Goal: Task Accomplishment & Management: Manage account settings

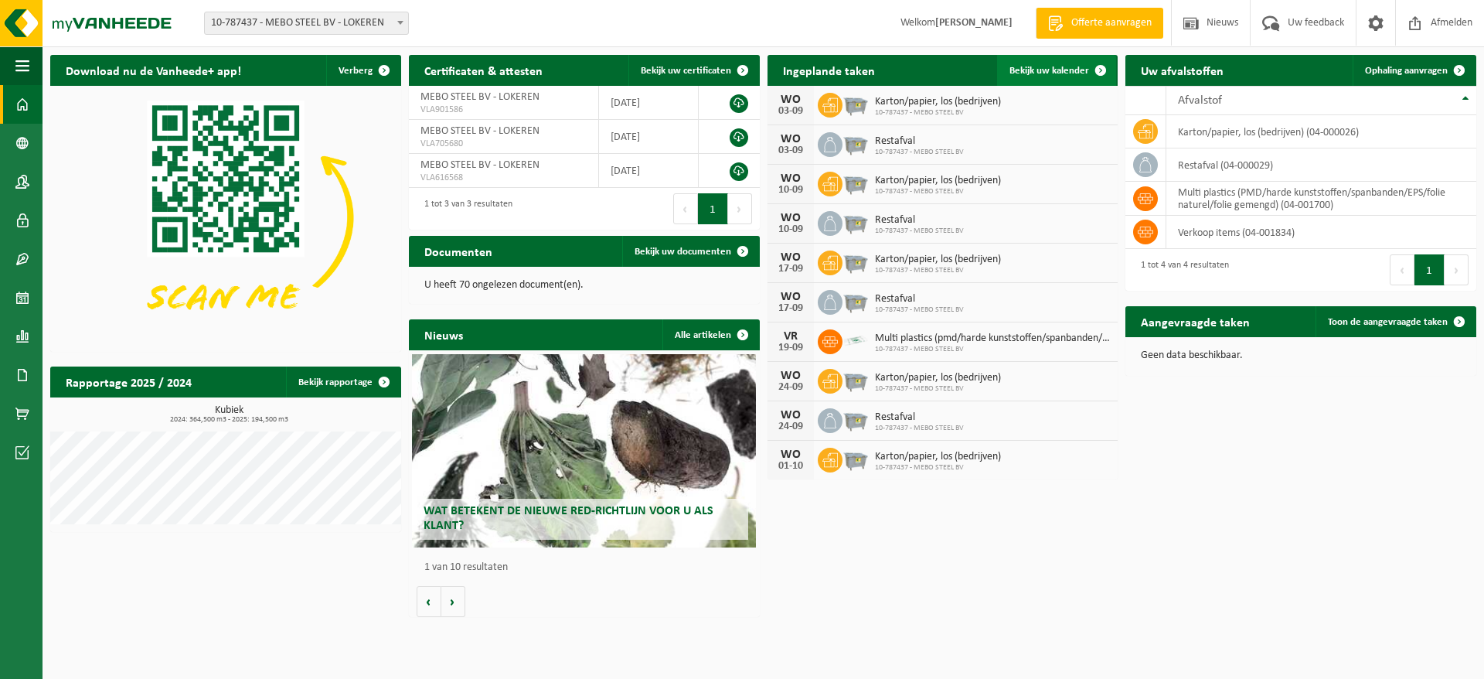
click at [1103, 66] on span at bounding box center [1100, 70] width 31 height 31
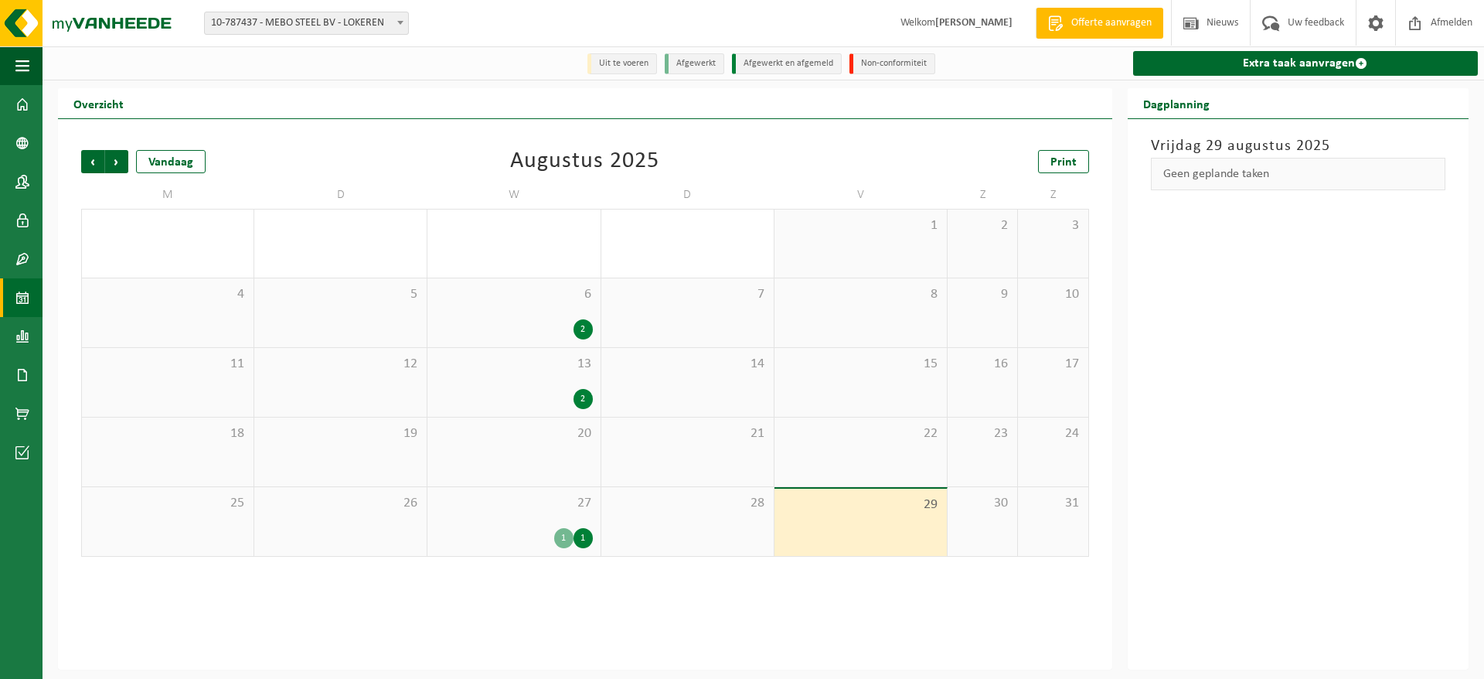
click at [580, 539] on div "1" at bounding box center [582, 538] width 19 height 20
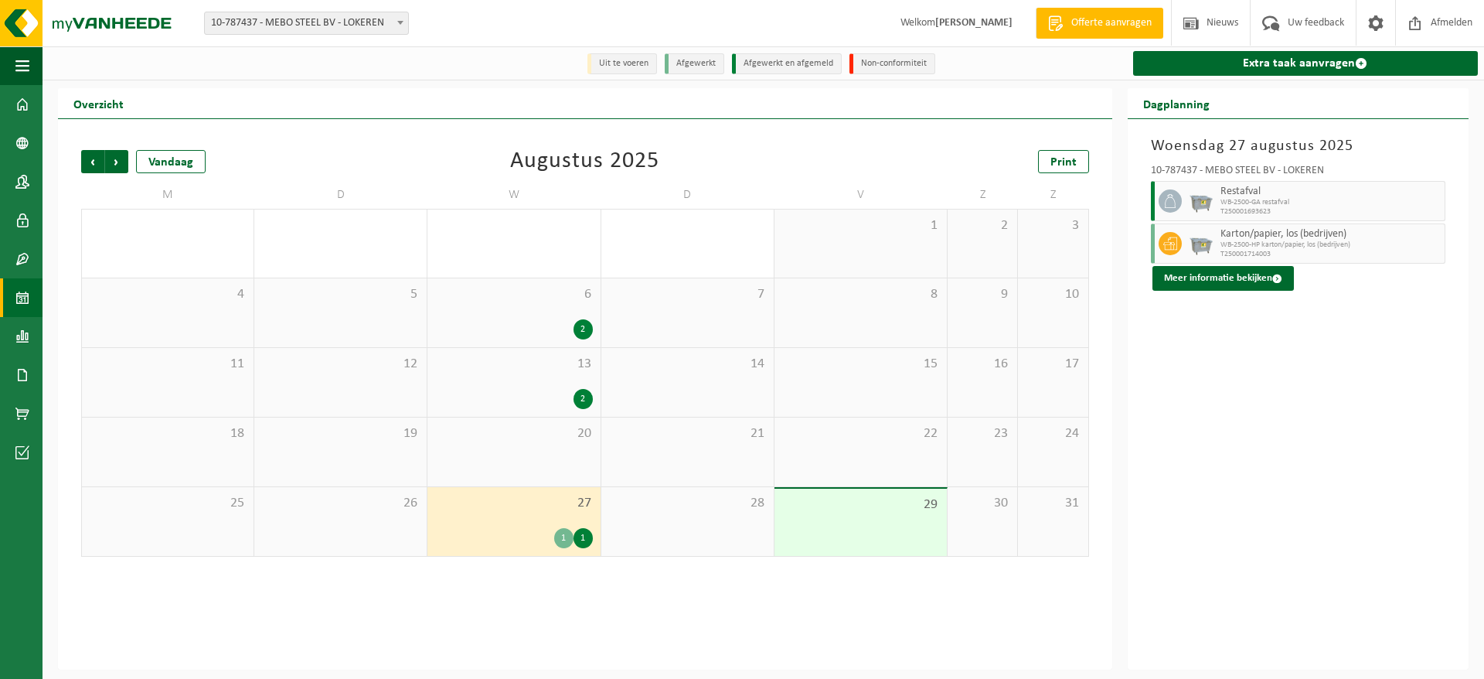
click at [560, 543] on div "1" at bounding box center [563, 538] width 19 height 20
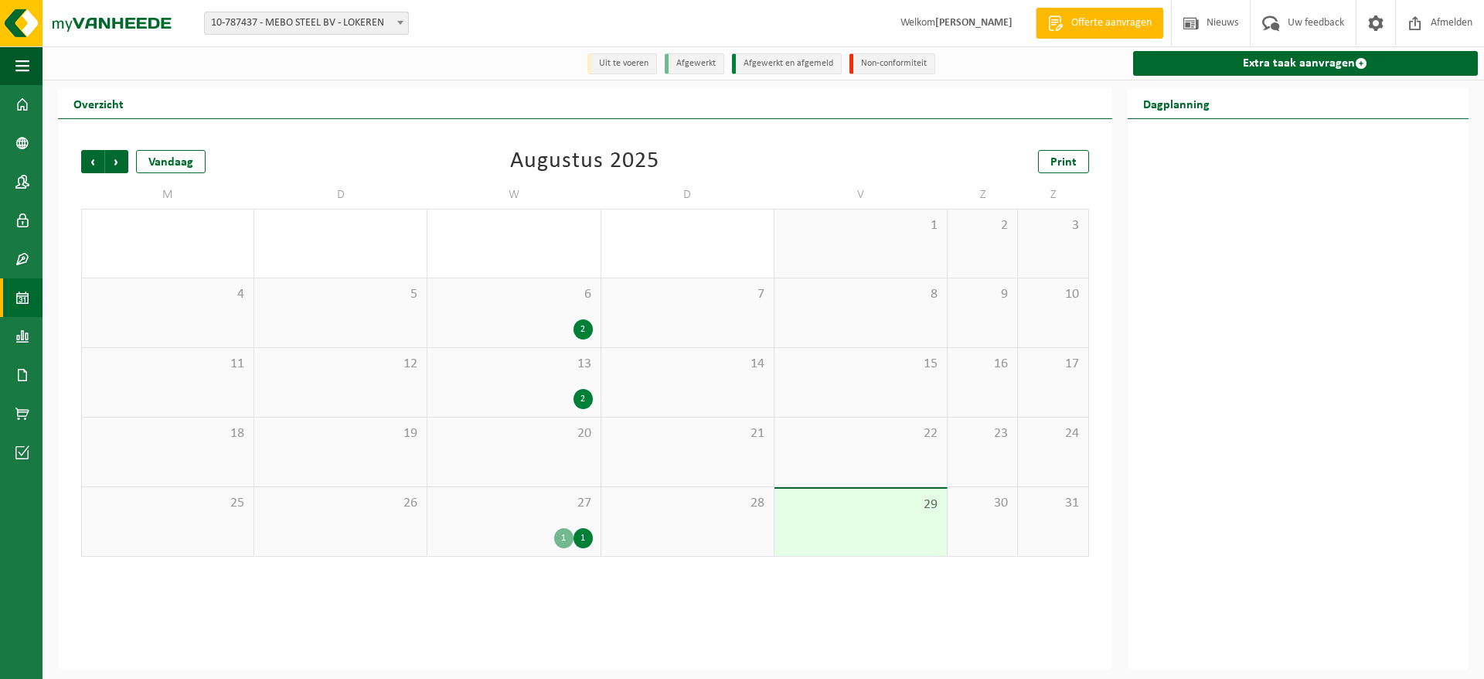
click at [560, 540] on div "1" at bounding box center [563, 538] width 19 height 20
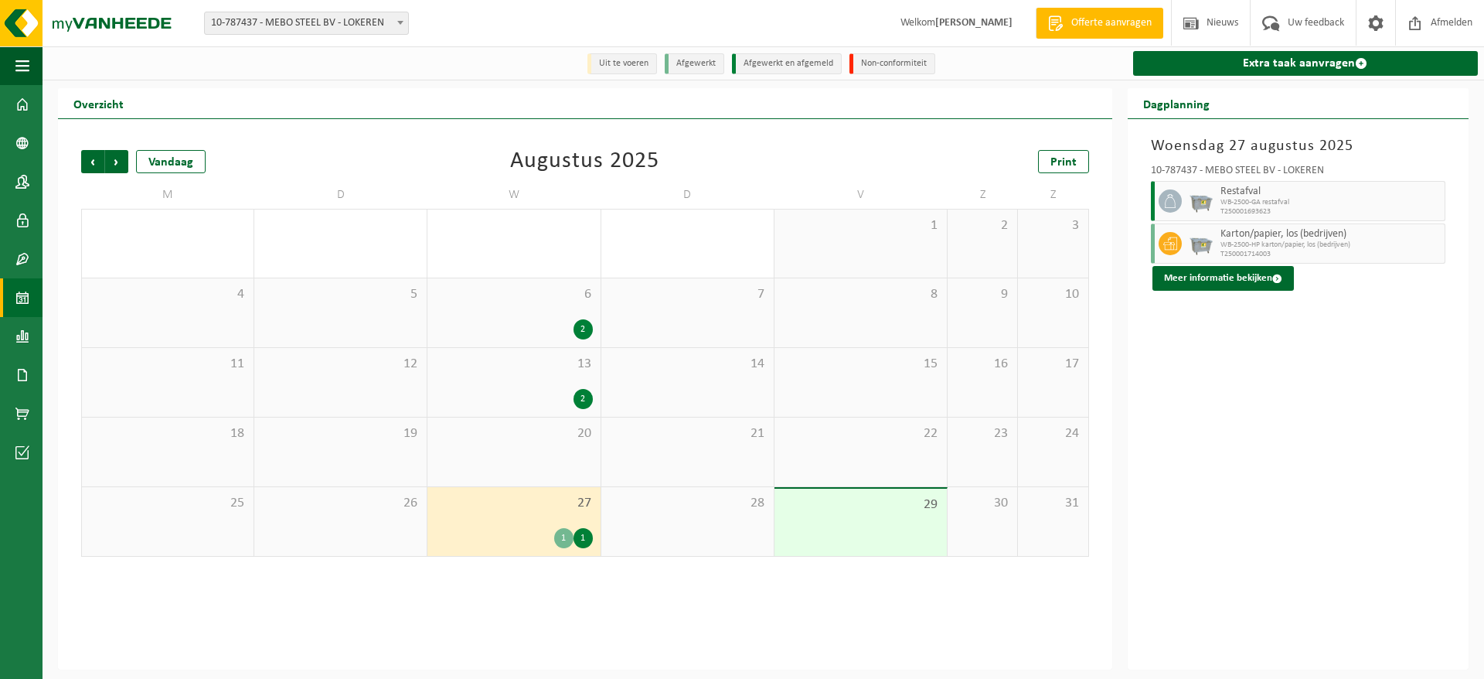
click at [582, 329] on div "2" at bounding box center [582, 329] width 19 height 20
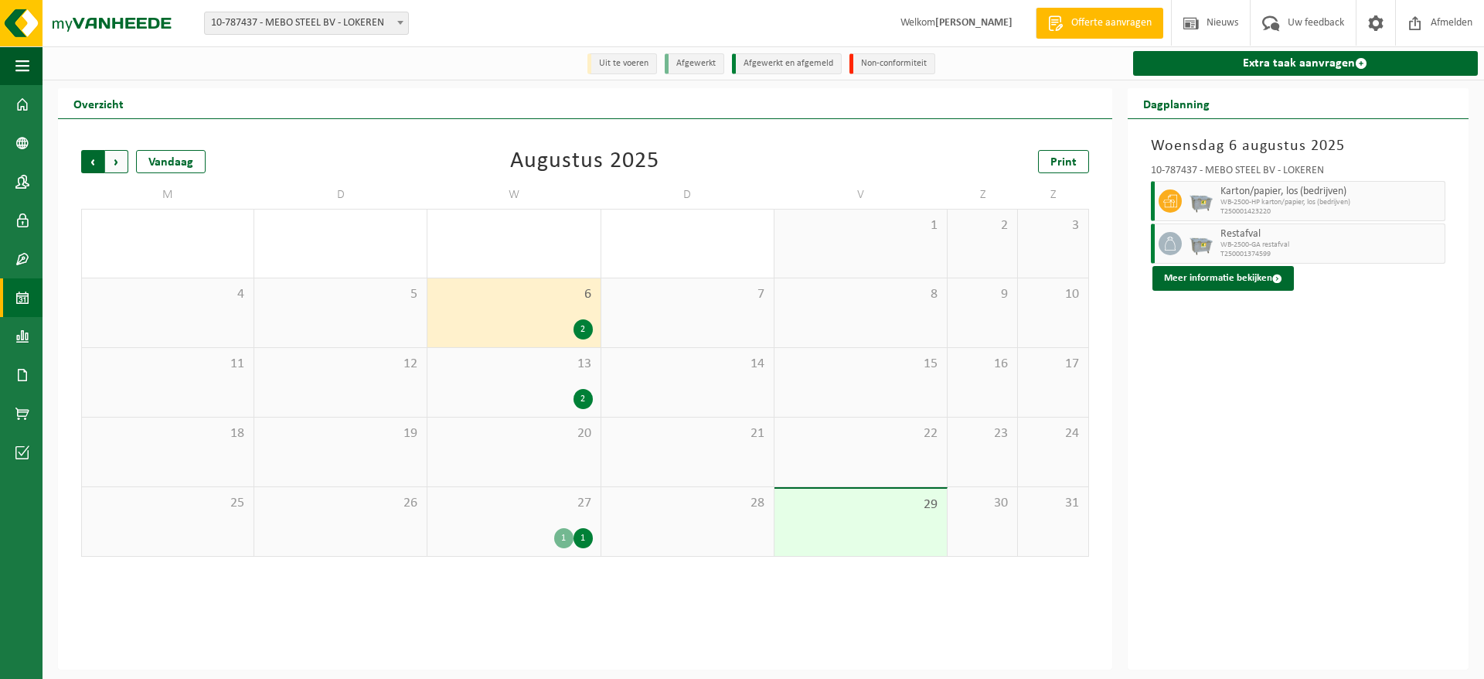
click at [117, 164] on span "Volgende" at bounding box center [116, 161] width 23 height 23
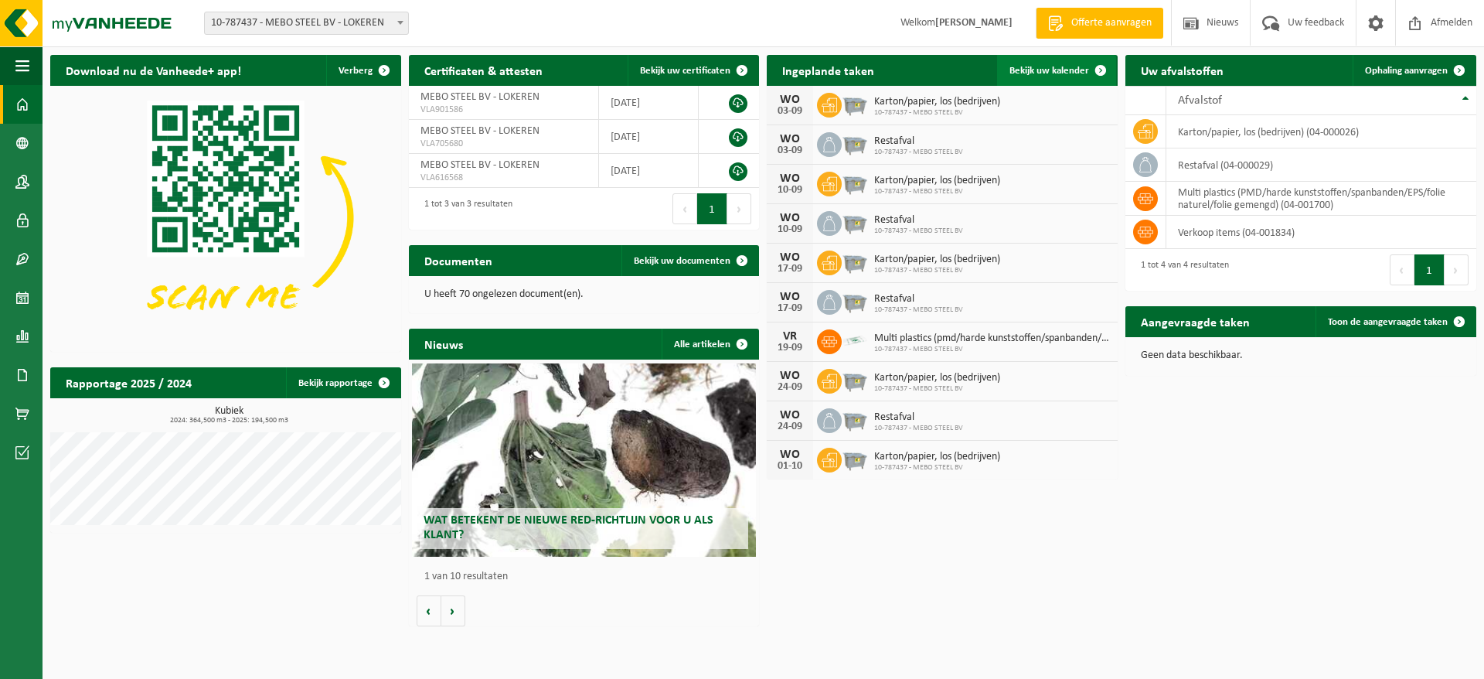
click at [724, 69] on span at bounding box center [1100, 70] width 31 height 31
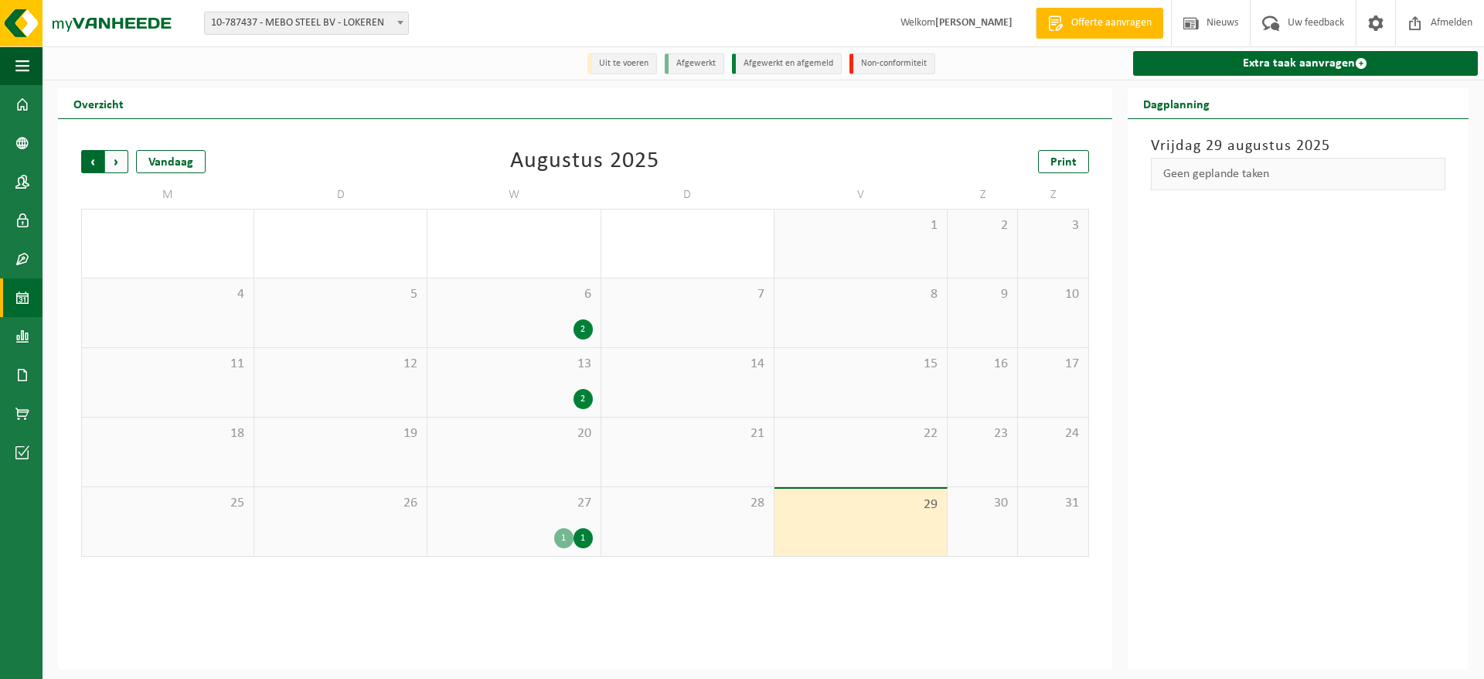
click at [119, 163] on span "Volgende" at bounding box center [116, 161] width 23 height 23
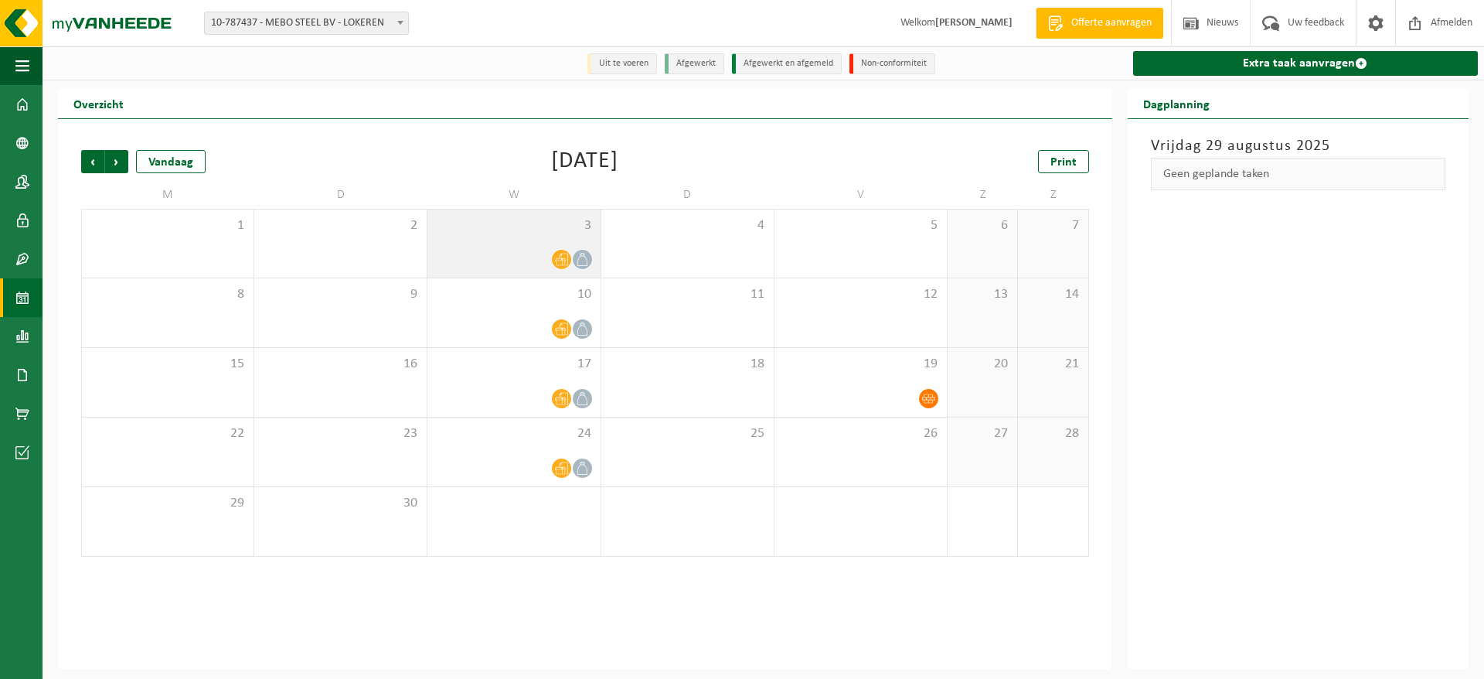
click at [582, 262] on icon at bounding box center [582, 259] width 13 height 13
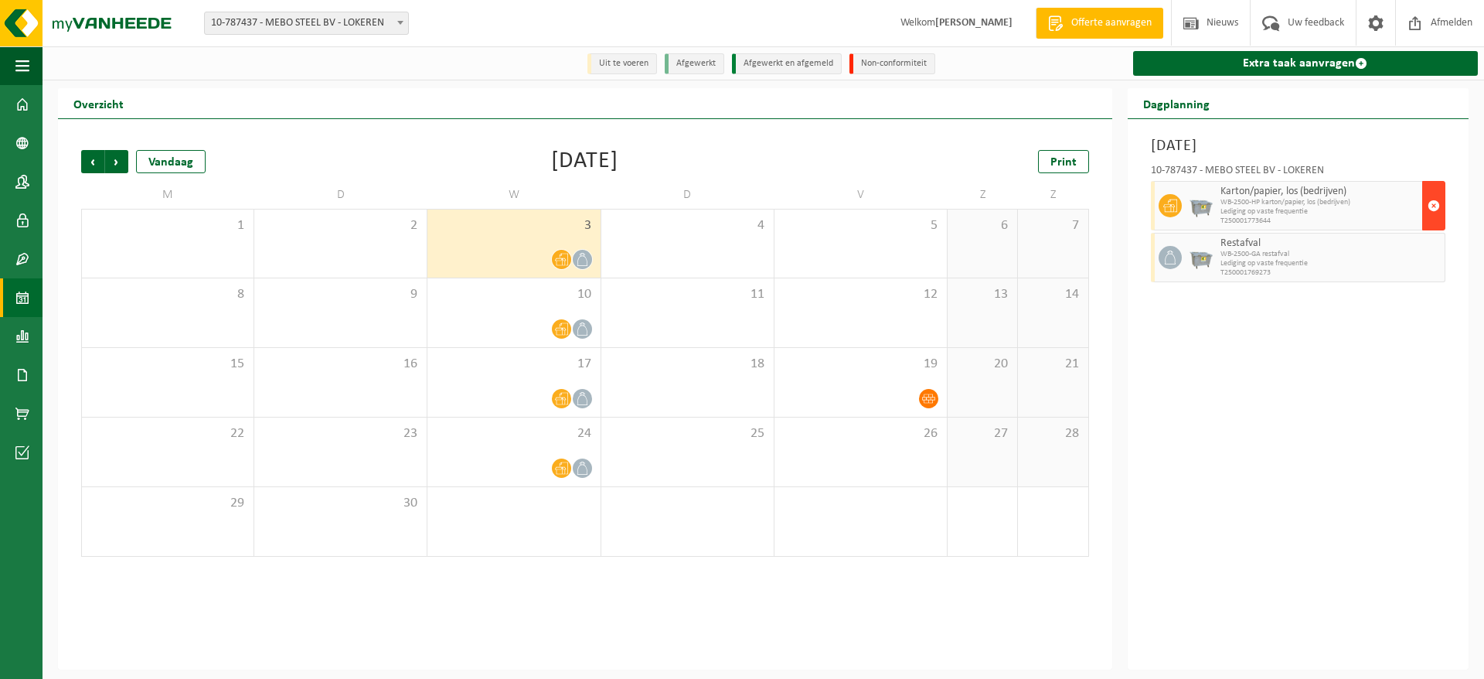
click at [1431, 204] on span "button" at bounding box center [1433, 205] width 12 height 31
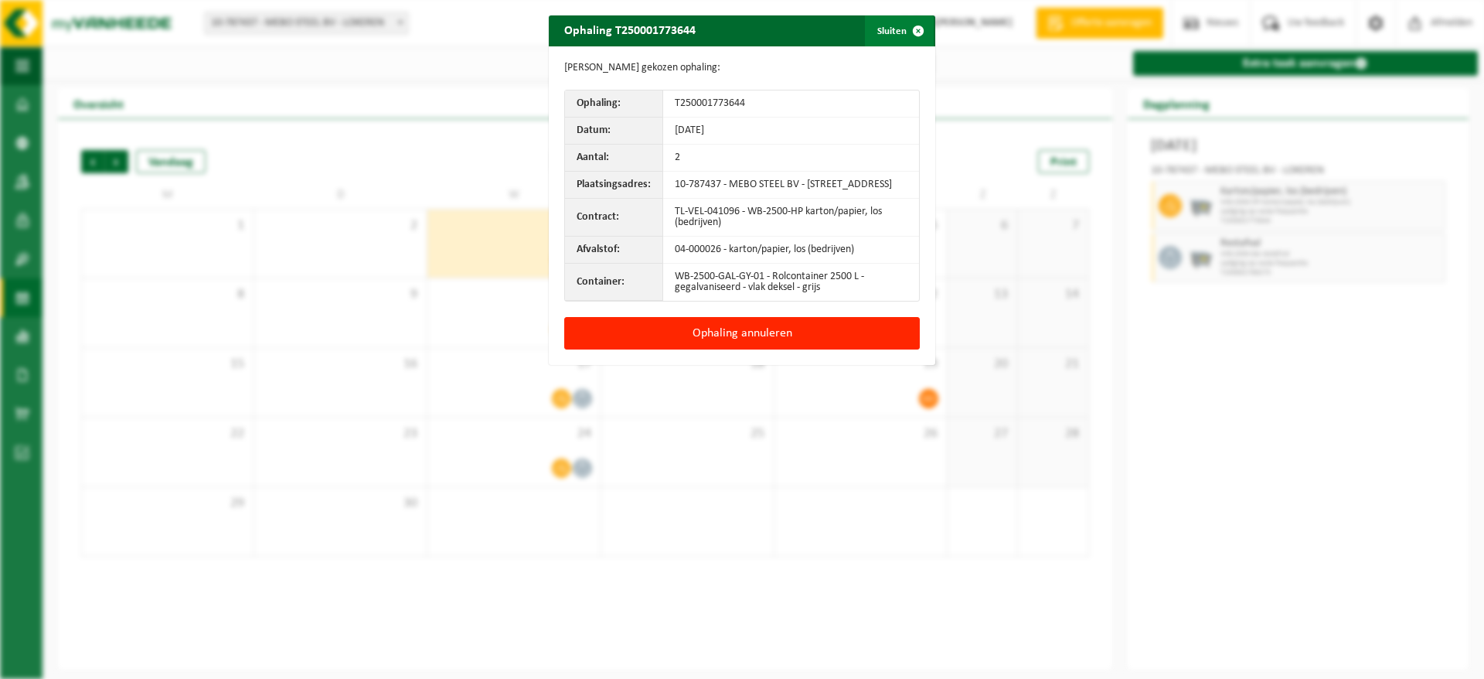
click at [873, 36] on button "Sluiten" at bounding box center [899, 30] width 69 height 31
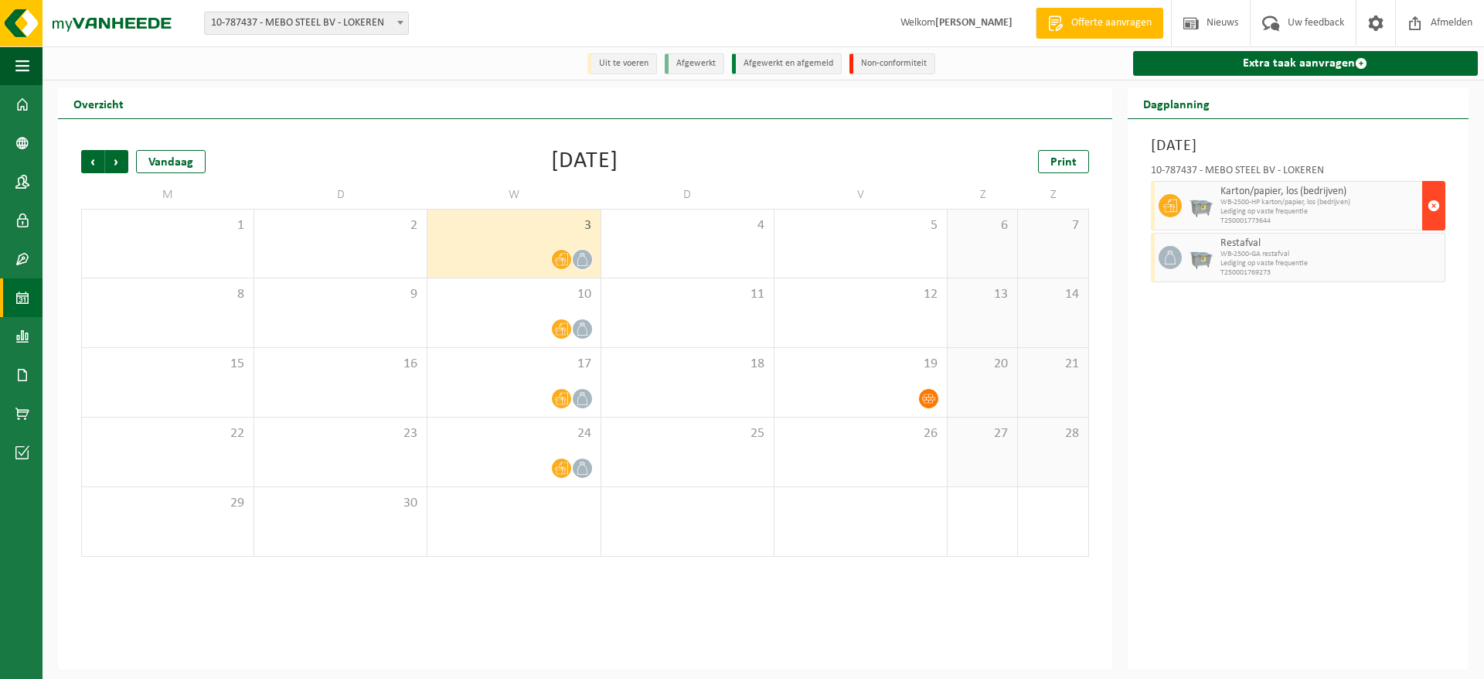
click at [1437, 205] on span "button" at bounding box center [1433, 205] width 12 height 31
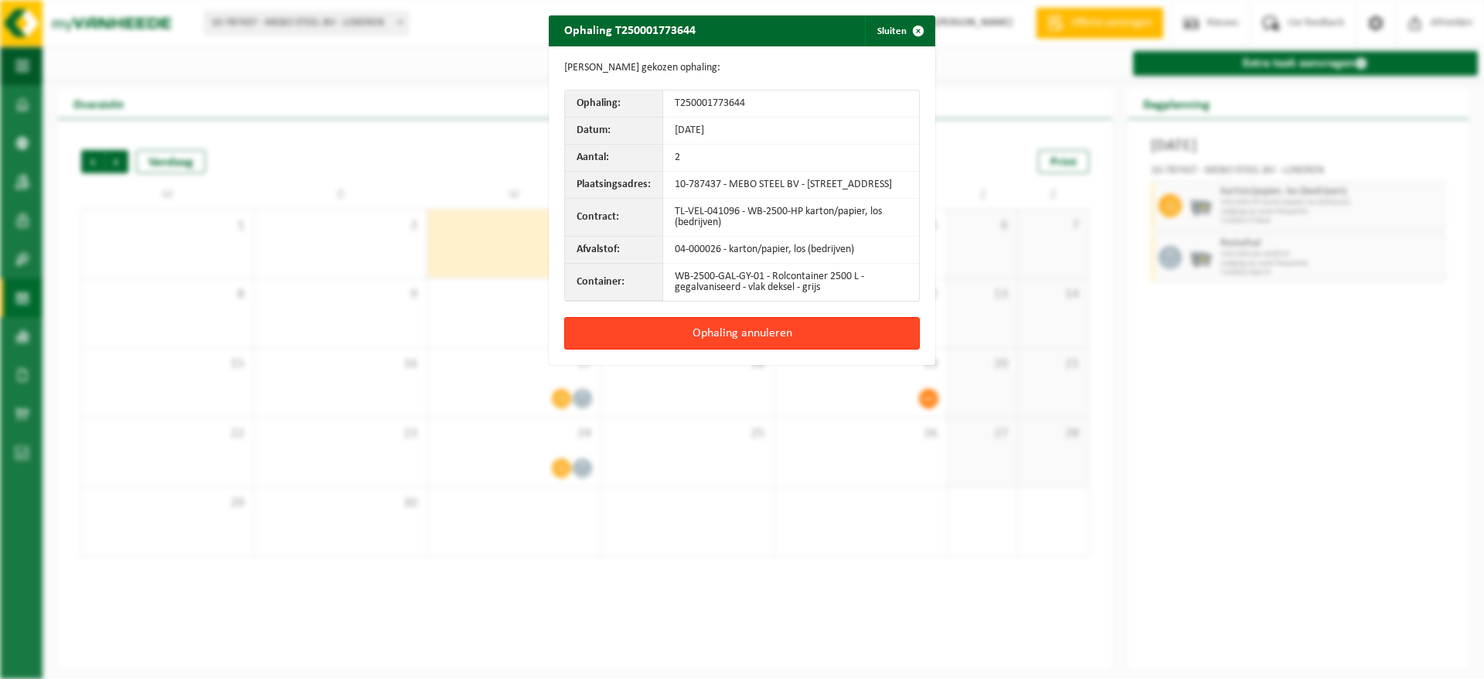
click at [726, 345] on button "Ophaling annuleren" at bounding box center [742, 333] width 356 height 32
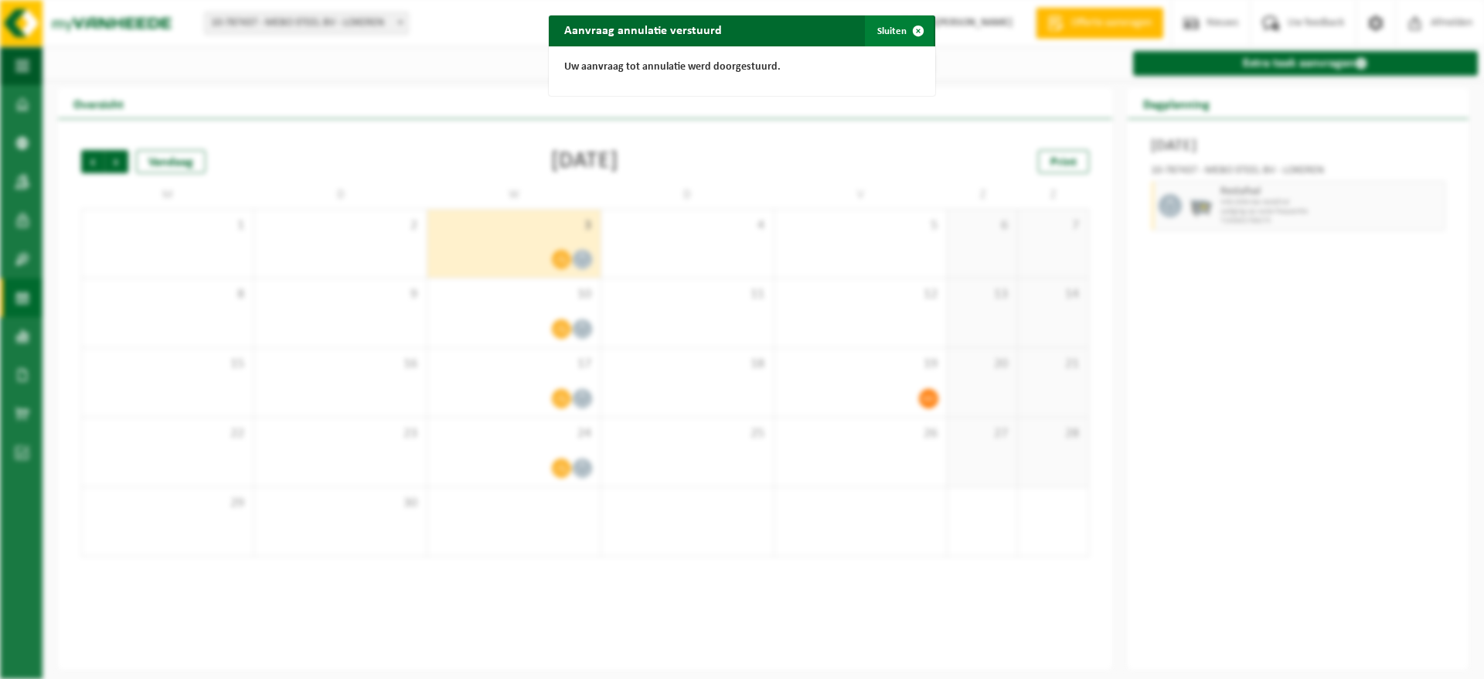
click at [879, 31] on button "Sluiten" at bounding box center [899, 30] width 69 height 31
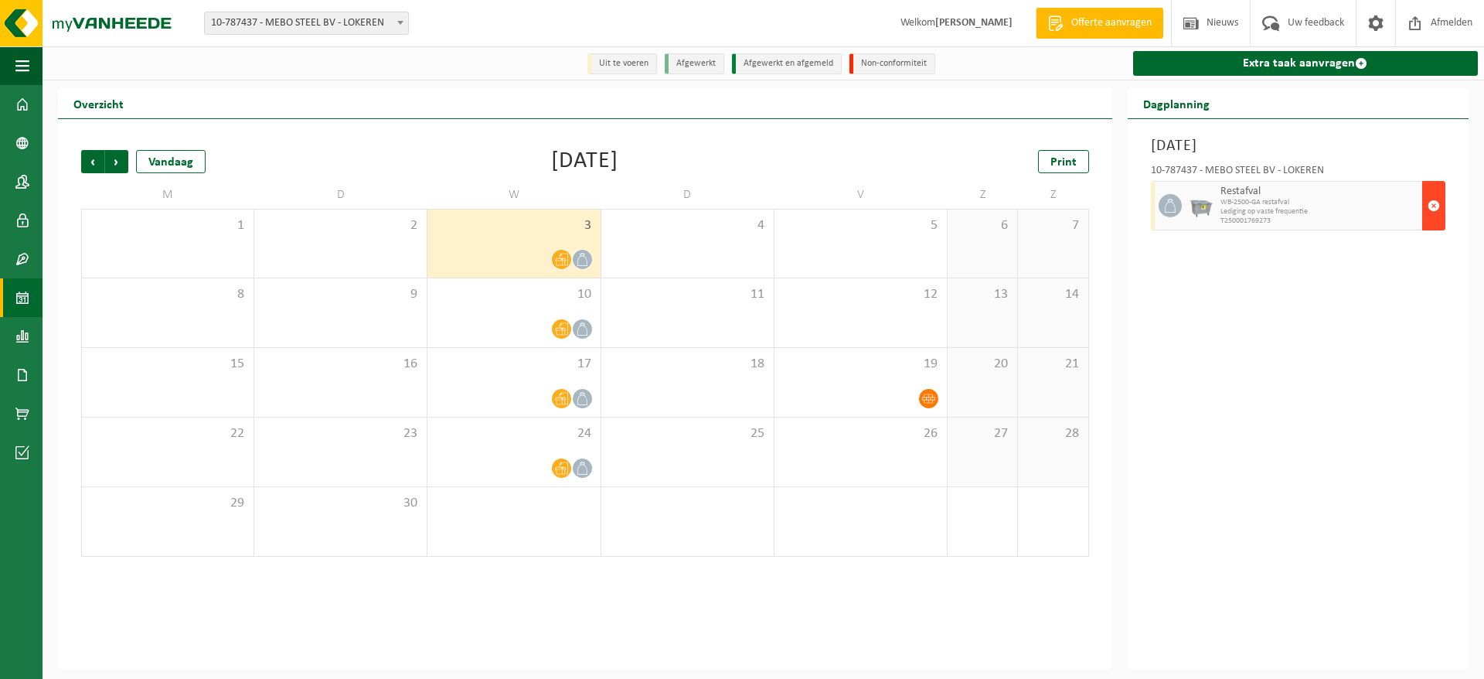
click at [1433, 201] on span "button" at bounding box center [1433, 205] width 12 height 31
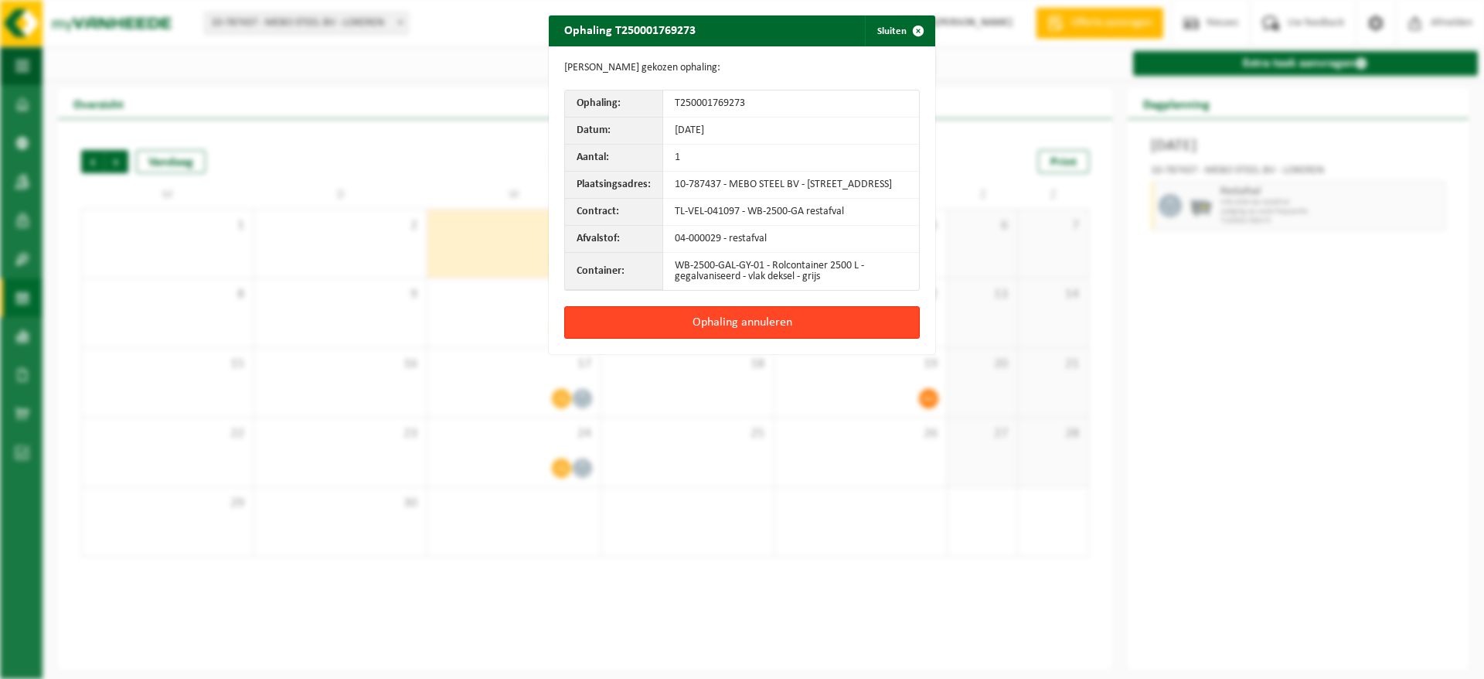
click at [706, 336] on button "Ophaling annuleren" at bounding box center [742, 322] width 356 height 32
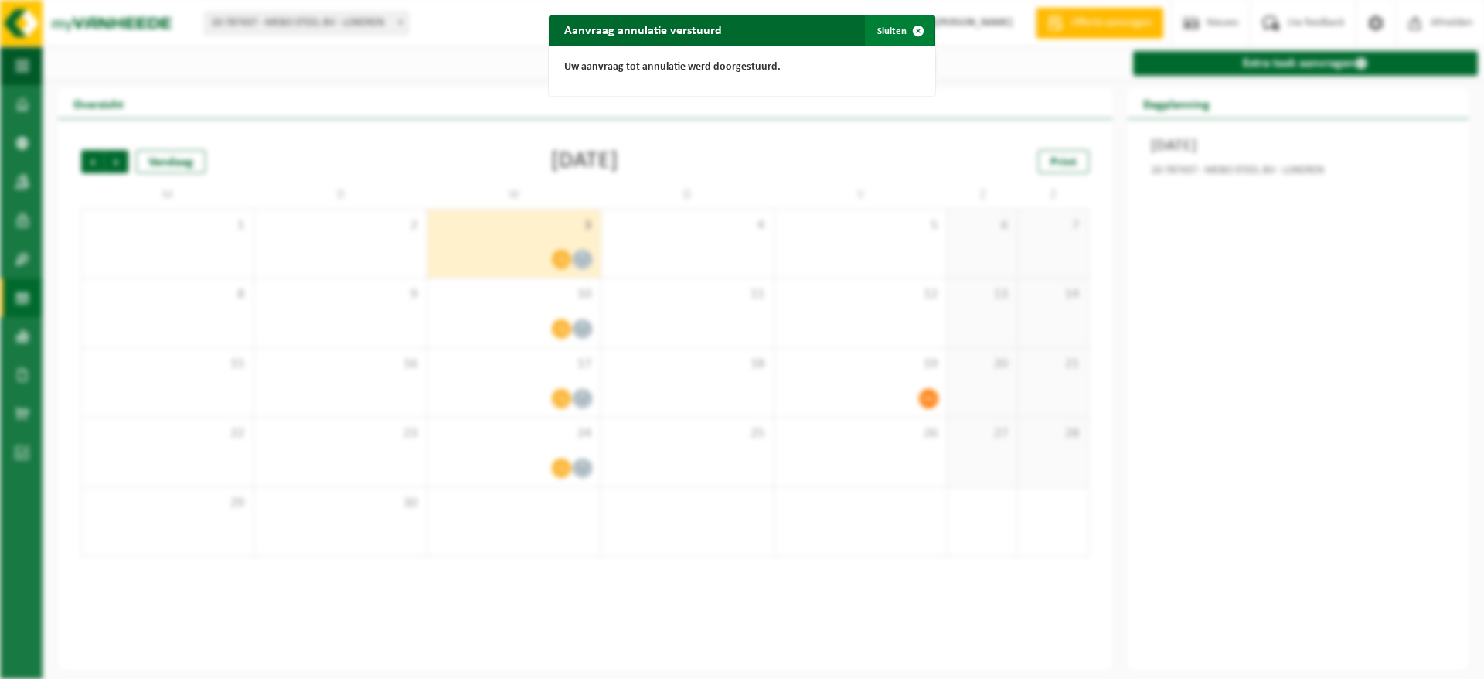
click at [893, 28] on button "Sluiten" at bounding box center [899, 30] width 69 height 31
